Goal: Task Accomplishment & Management: Manage account settings

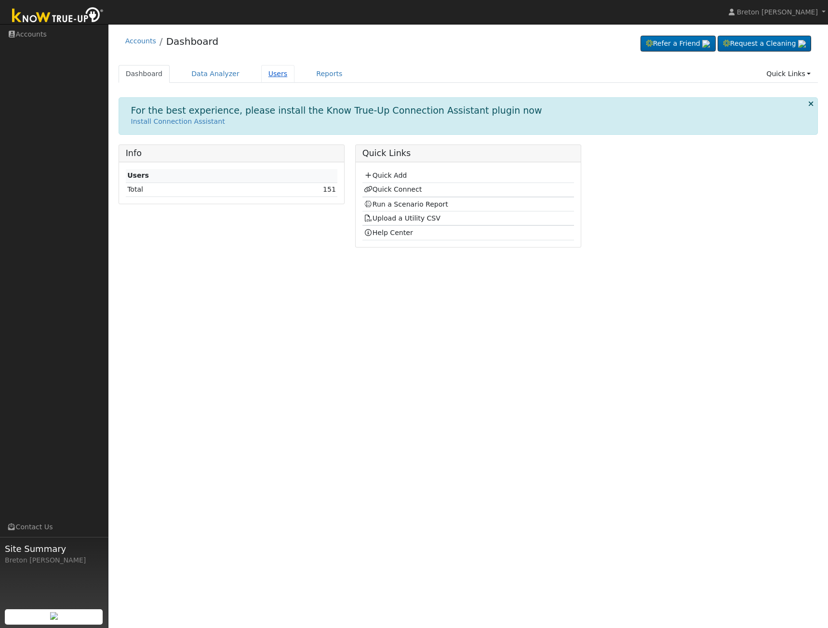
click at [261, 73] on link "Users" at bounding box center [278, 74] width 34 height 18
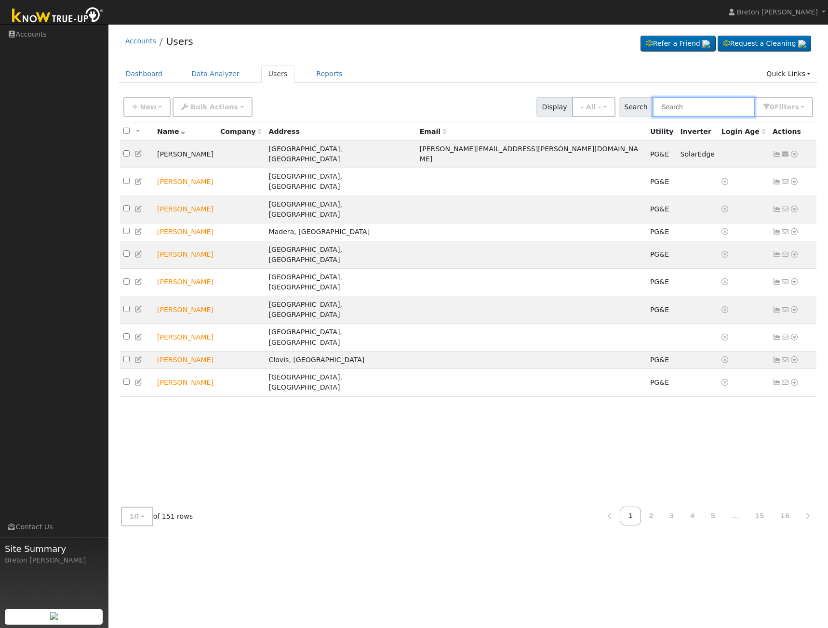
click at [689, 106] on input "text" at bounding box center [704, 107] width 102 height 20
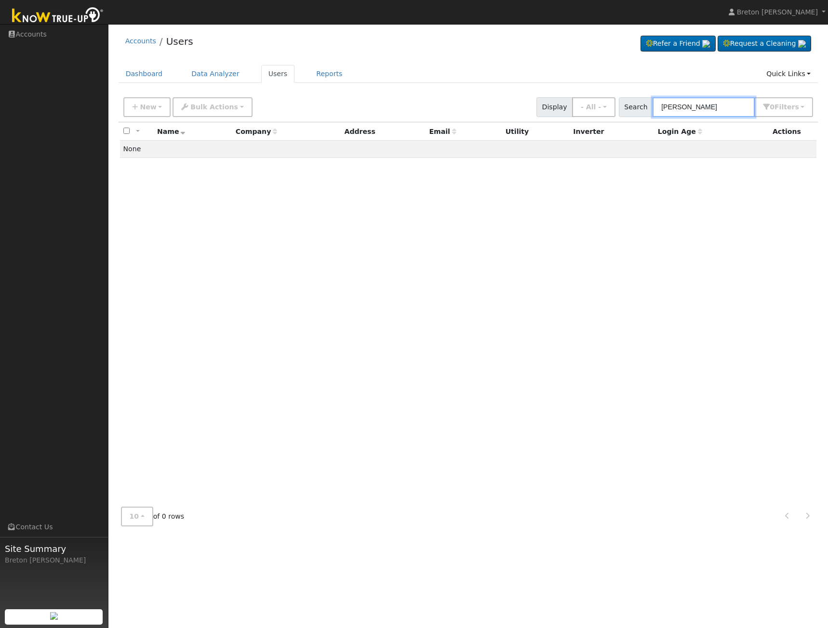
type input "[PERSON_NAME]"
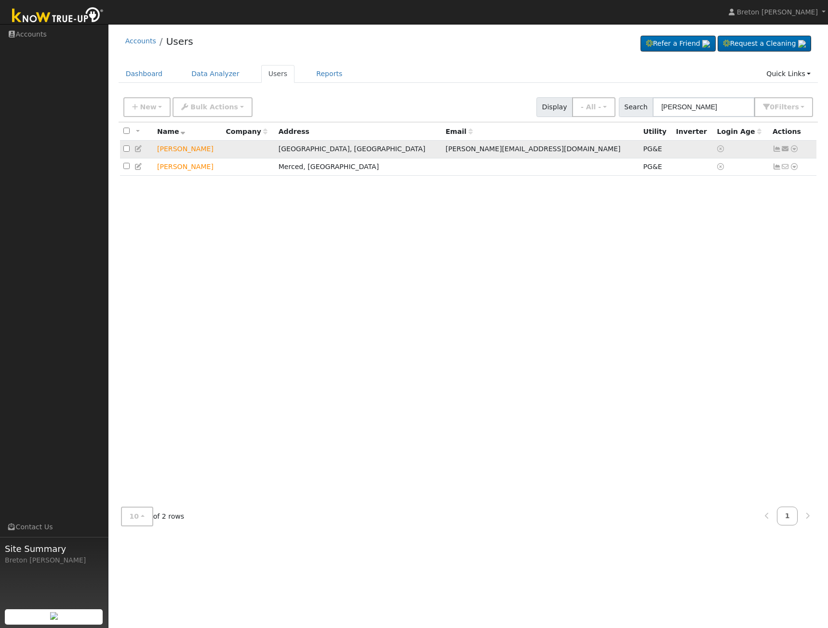
click at [777, 150] on icon at bounding box center [777, 149] width 9 height 7
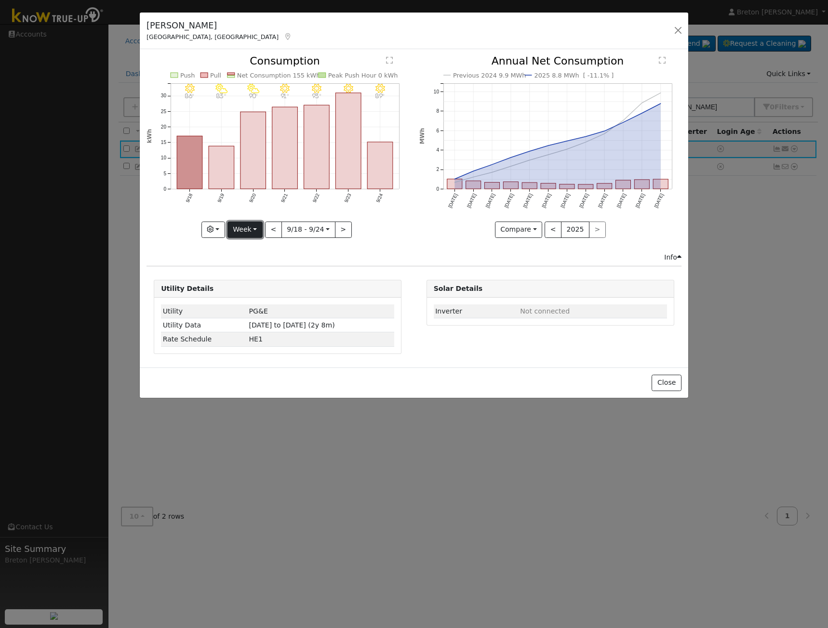
click at [240, 235] on button "Week" at bounding box center [244, 230] width 35 height 16
click at [258, 291] on link "Year" at bounding box center [261, 289] width 67 height 13
type input "[DATE]"
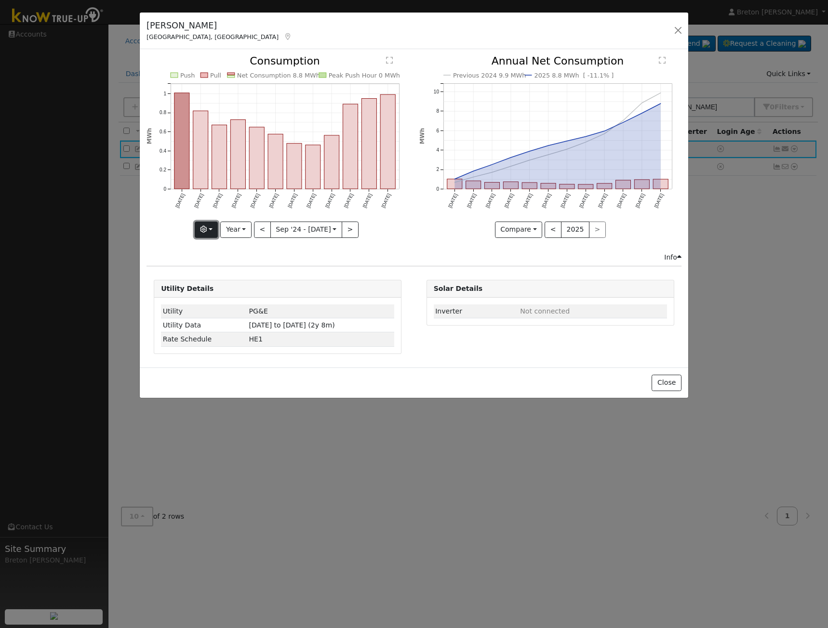
click at [211, 233] on button "button" at bounding box center [207, 230] width 24 height 16
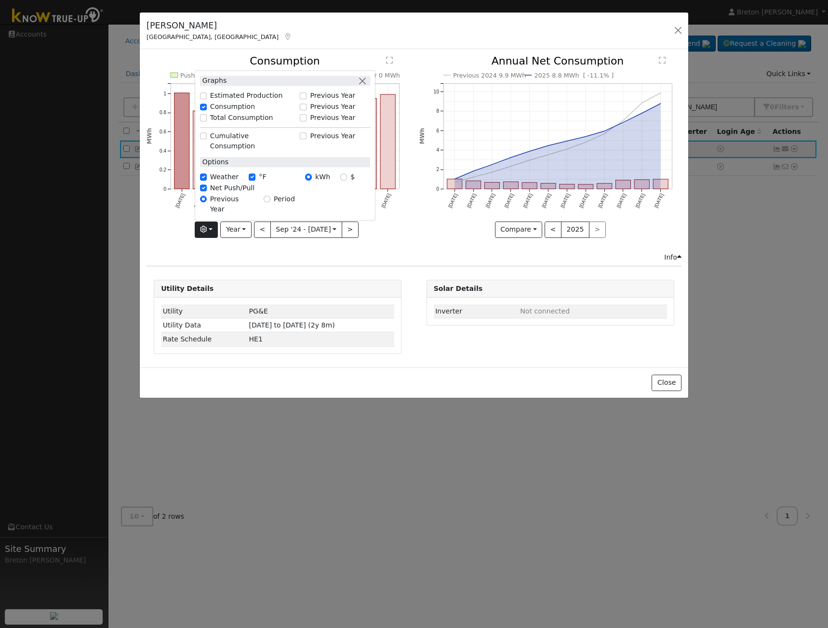
click at [413, 214] on div "Push Pull Net Consumption 8.8 MWh Peak Push Hour 0 MWh [DATE] Oct '[DATE] Dec '…" at bounding box center [278, 154] width 272 height 196
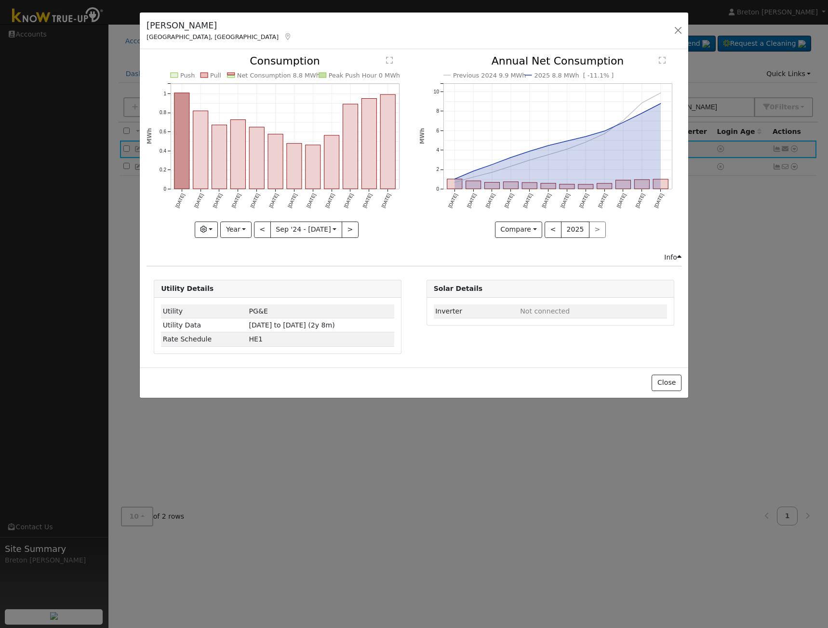
click at [284, 76] on text "Net Consumption 8.8 MWh" at bounding box center [278, 75] width 83 height 7
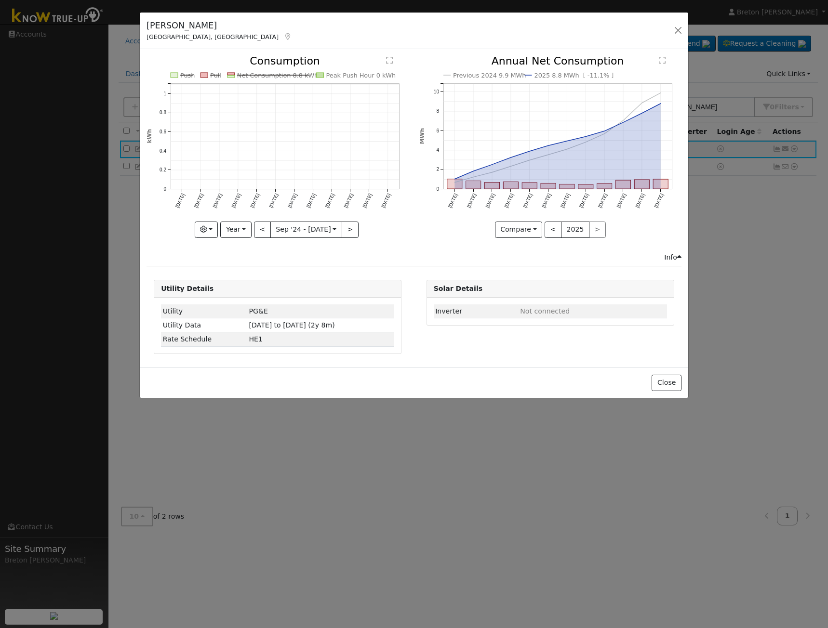
click at [284, 75] on text "Net Consumption 8.8 kWh" at bounding box center [277, 75] width 81 height 7
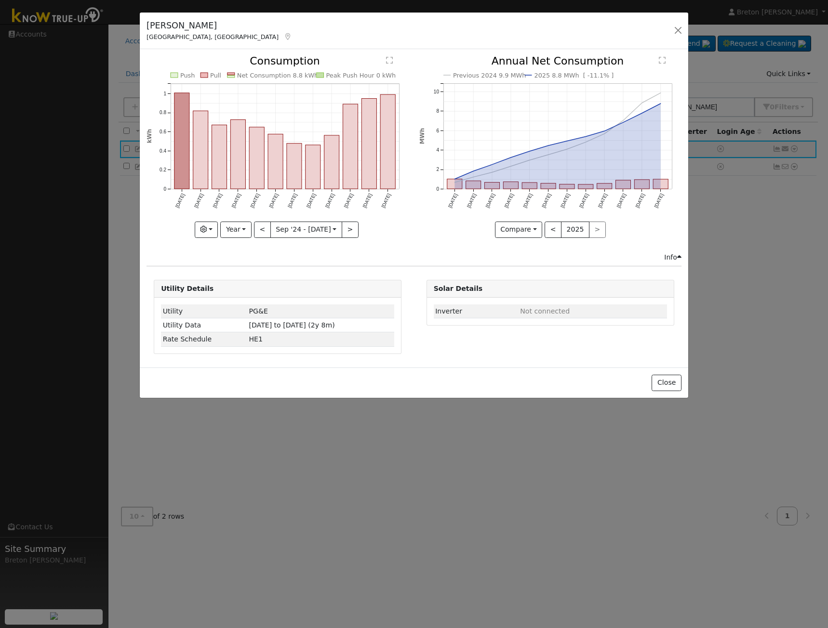
click at [296, 72] on text "Net Consumption 8.8 kWh" at bounding box center [277, 75] width 81 height 7
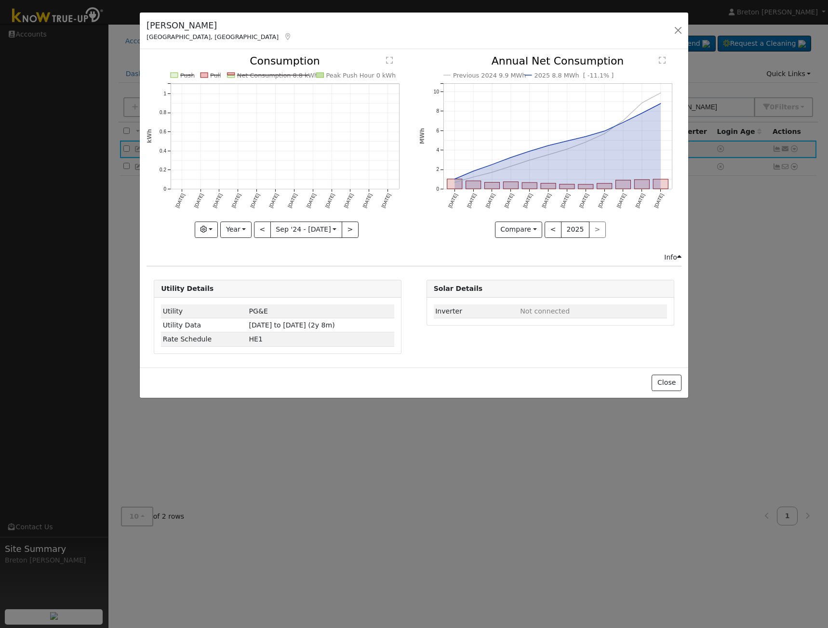
click at [297, 70] on icon "Push Pull Net Consumption 8.8 kWh Peak Push Hour 0 kWh [DATE] Oct '[DATE] Dec '…" at bounding box center [278, 144] width 262 height 176
click at [297, 74] on text "Net Consumption 8.8 kWh" at bounding box center [277, 75] width 81 height 7
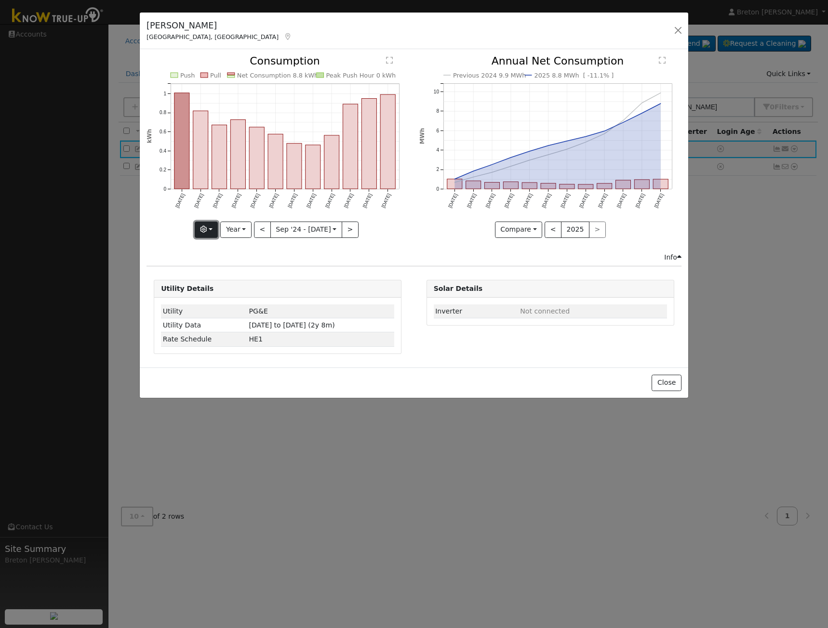
click at [215, 229] on button "button" at bounding box center [207, 230] width 24 height 16
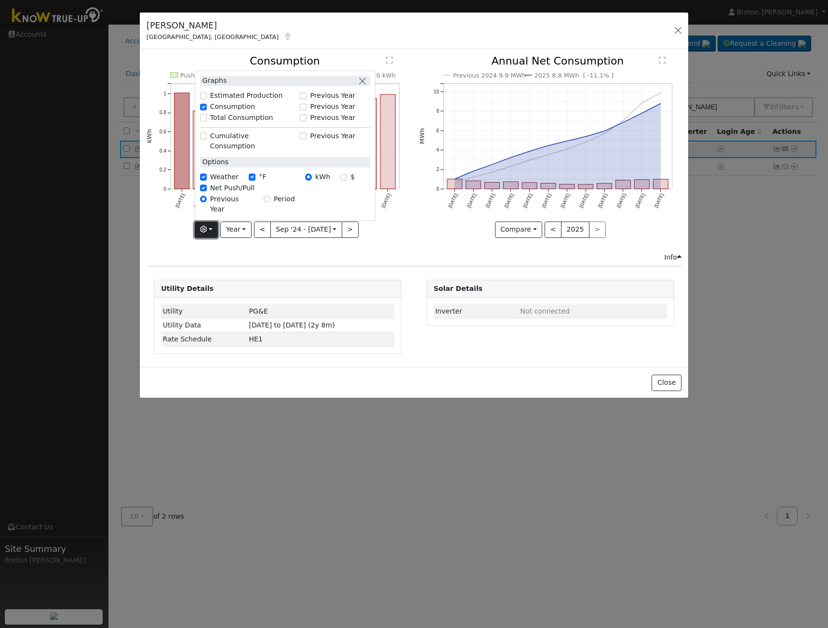
click at [214, 228] on button "button" at bounding box center [207, 230] width 24 height 16
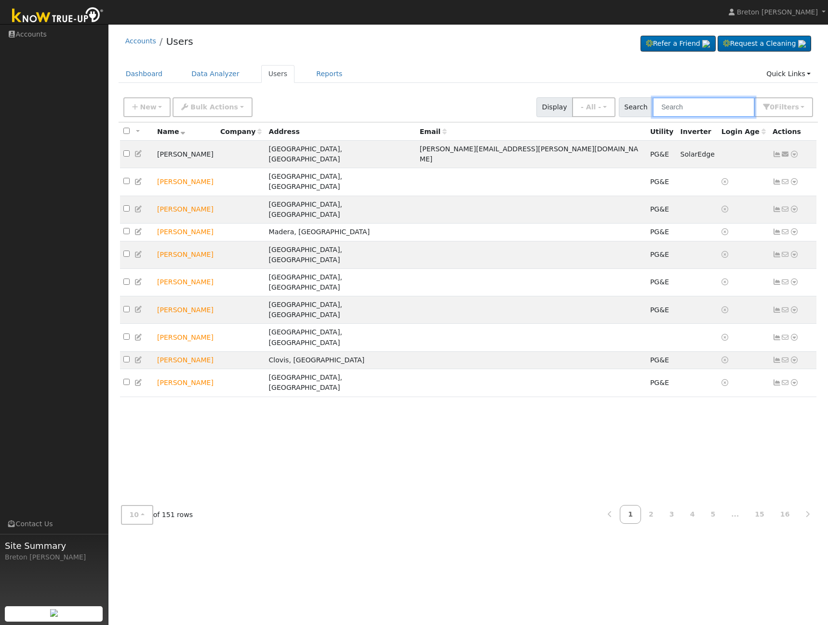
click at [685, 104] on input "text" at bounding box center [704, 107] width 102 height 20
type input "sanch"
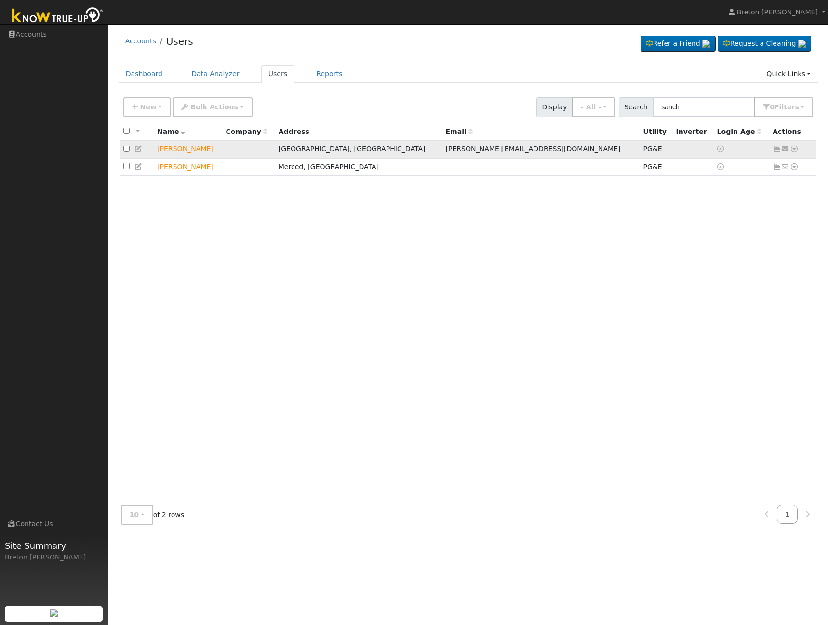
click at [775, 150] on icon at bounding box center [777, 149] width 9 height 7
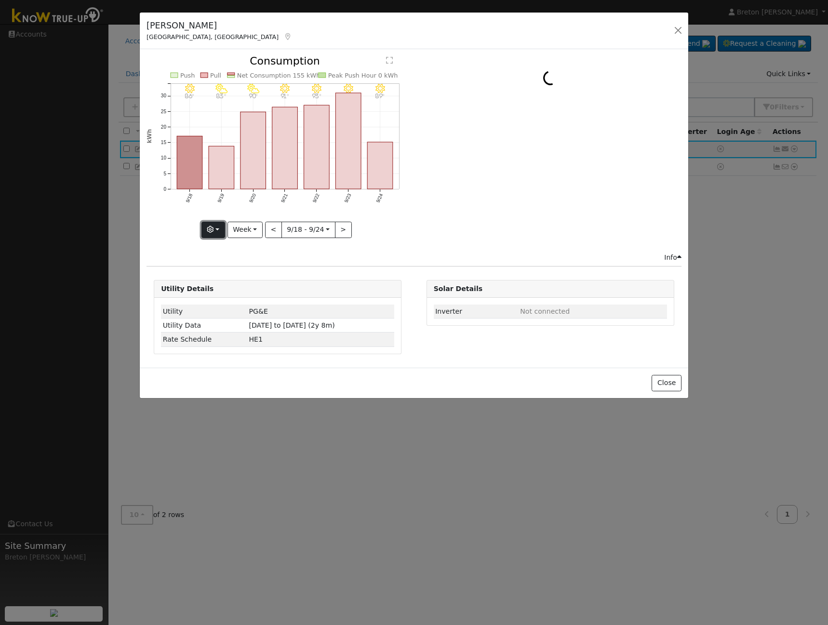
click at [220, 228] on button "button" at bounding box center [213, 230] width 24 height 16
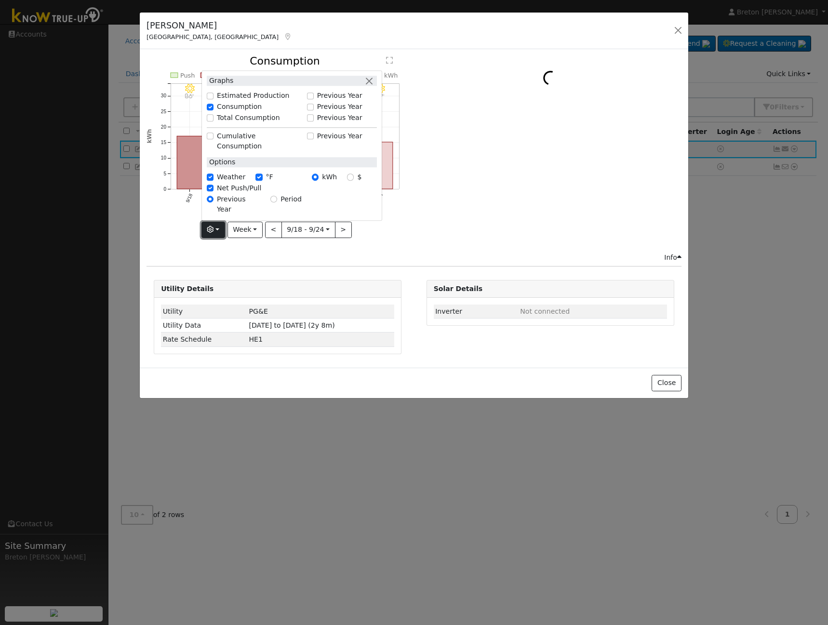
click at [220, 228] on button "button" at bounding box center [213, 230] width 24 height 16
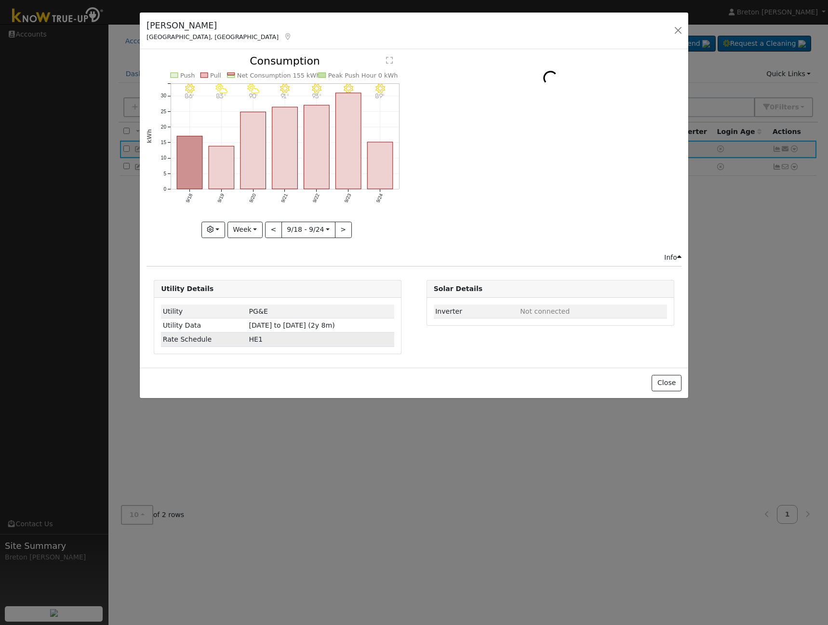
click at [254, 341] on td "HE1" at bounding box center [320, 340] width 147 height 14
click at [244, 228] on button "Week" at bounding box center [244, 230] width 35 height 16
click at [252, 293] on link "Year" at bounding box center [261, 289] width 67 height 13
type input "[DATE]"
